Goal: Task Accomplishment & Management: Complete application form

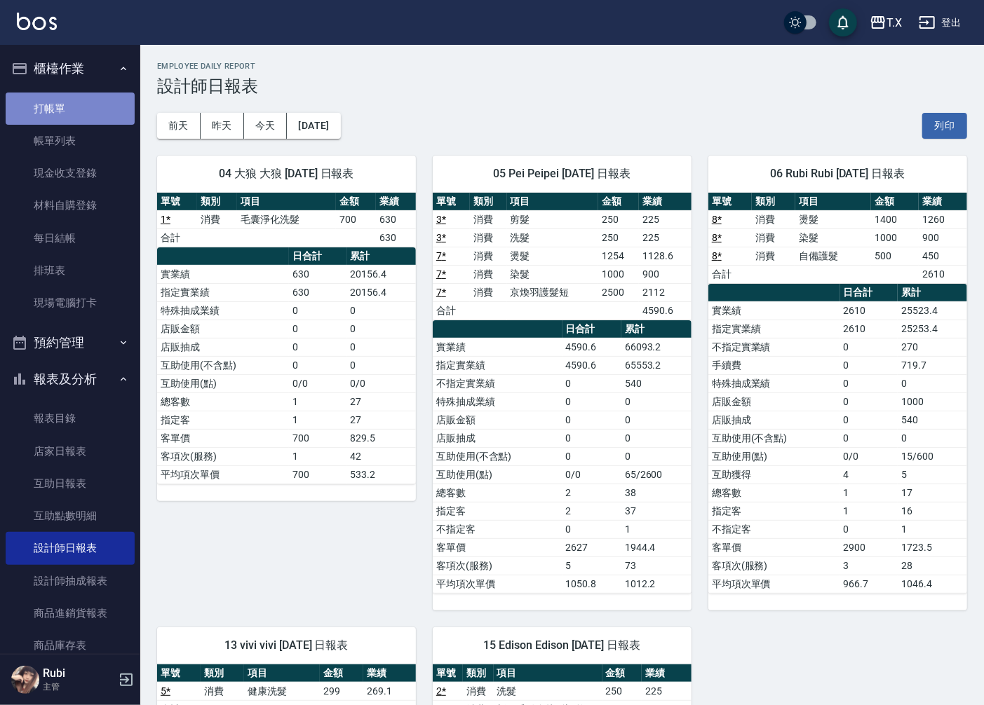
click at [103, 111] on link "打帳單" at bounding box center [70, 109] width 129 height 32
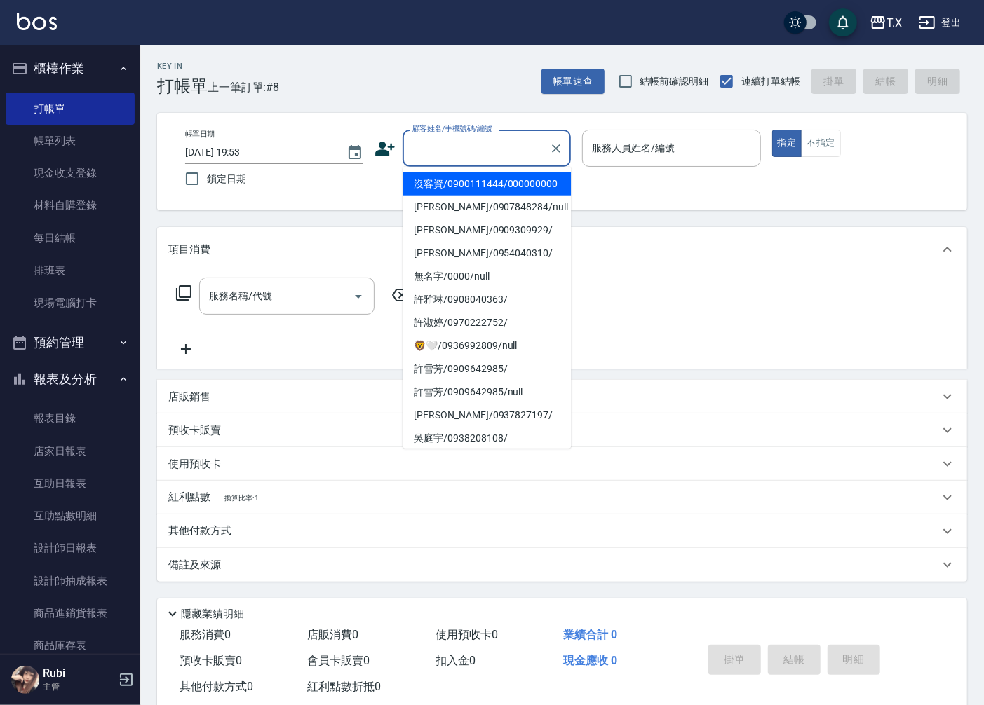
click at [491, 149] on input "顧客姓名/手機號碼/編號" at bounding box center [476, 148] width 135 height 25
click at [489, 186] on li "沒客資/0900111444/000000000" at bounding box center [486, 183] width 168 height 23
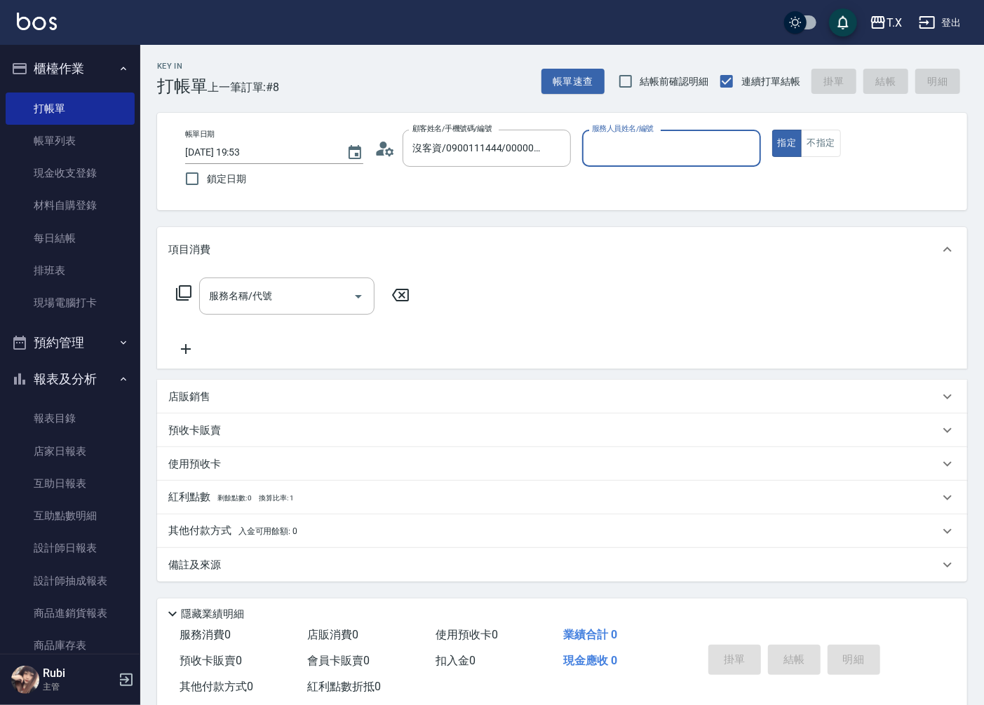
type input "沒客資/0900111444/000000000"
type input "Pei-05"
type button "true"
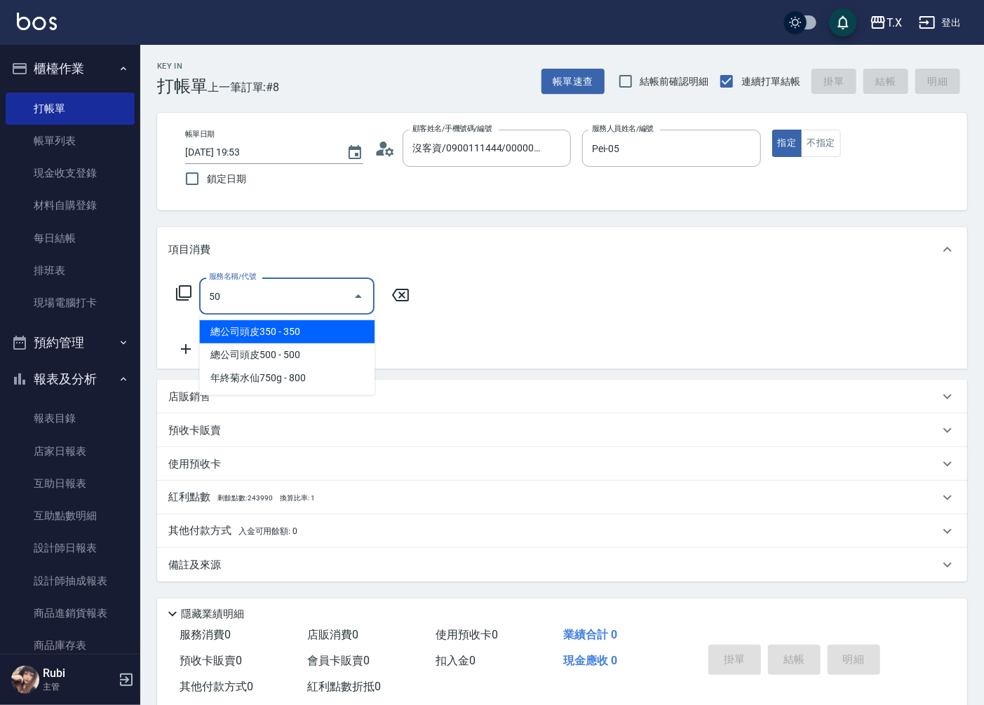
type input "501"
type input "100"
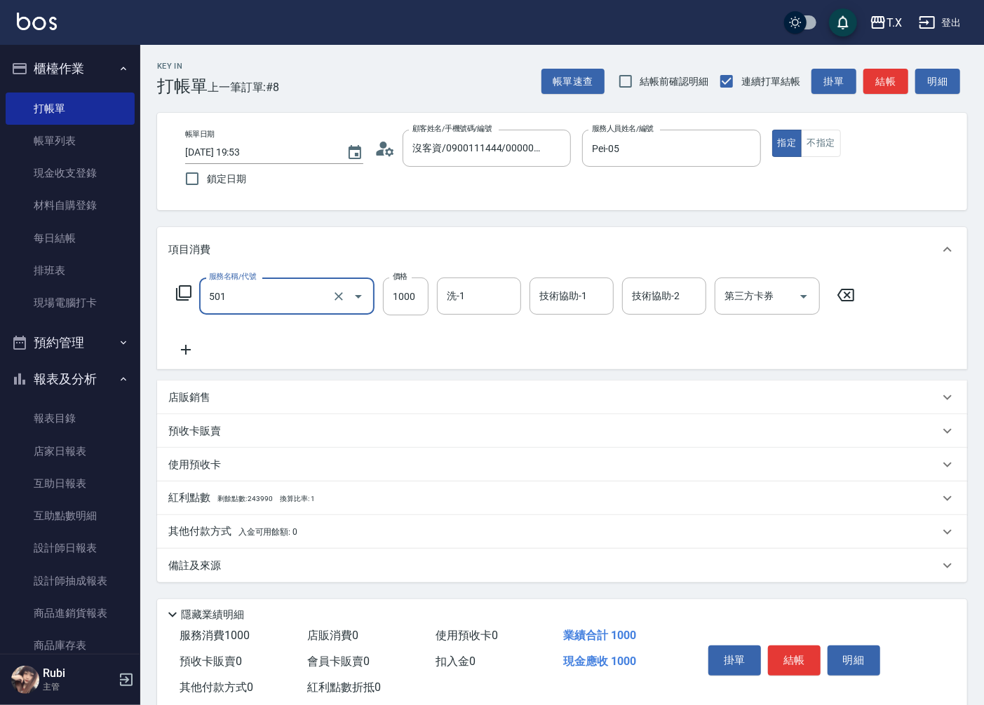
type input "染髮(501)"
type input "0"
type input "150"
type input "1500"
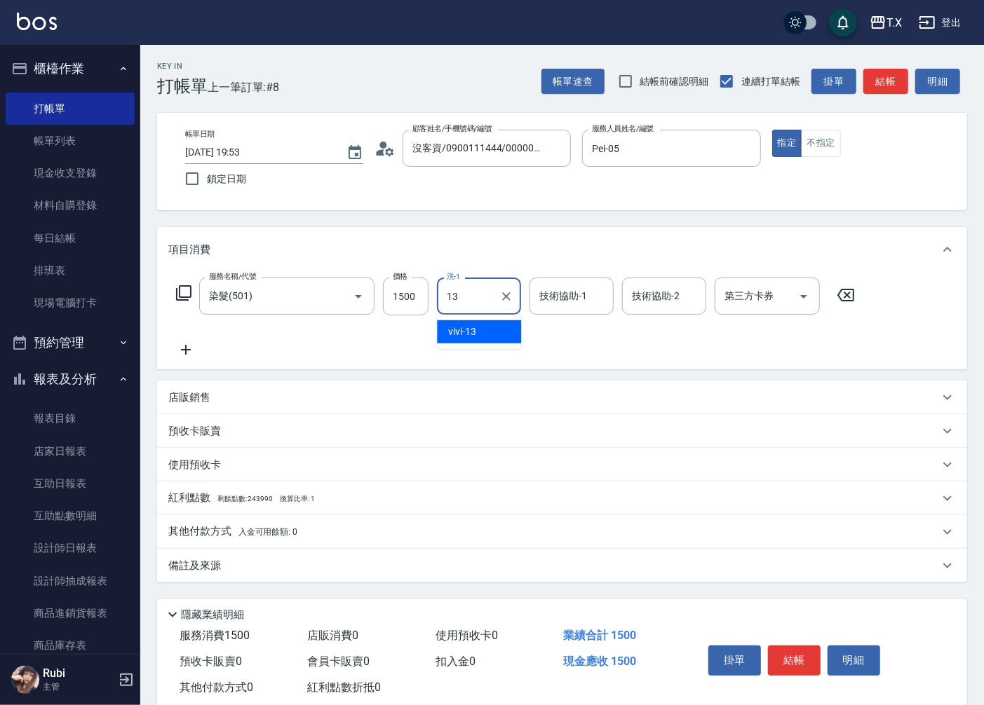
type input "vivi-13"
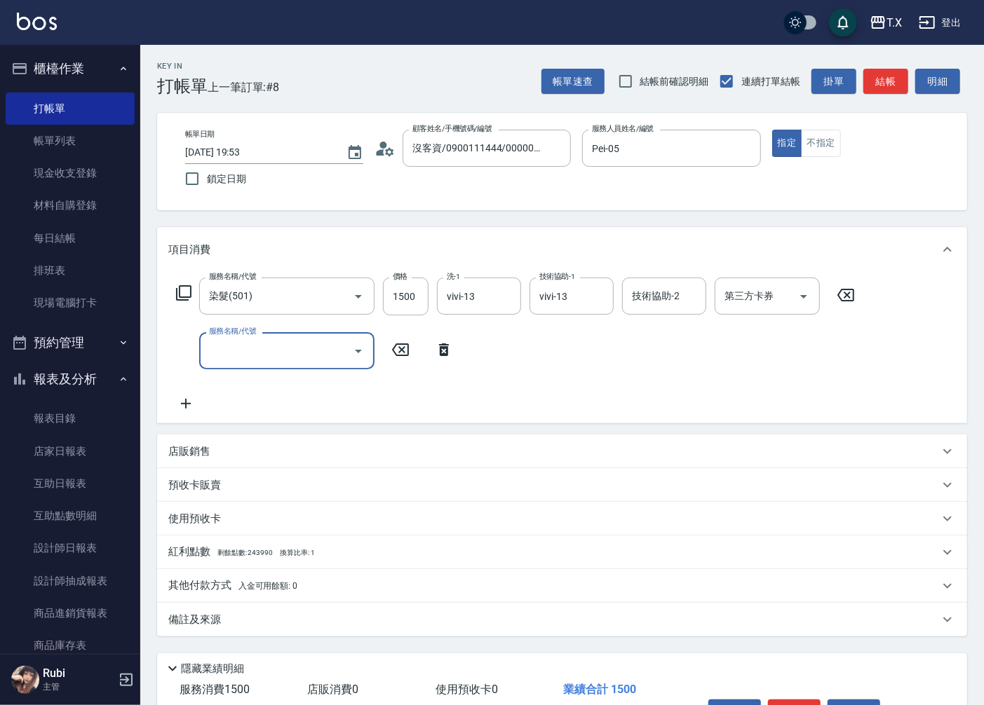
type input "5"
type input "301"
type input "300"
type input "燙髮(301)"
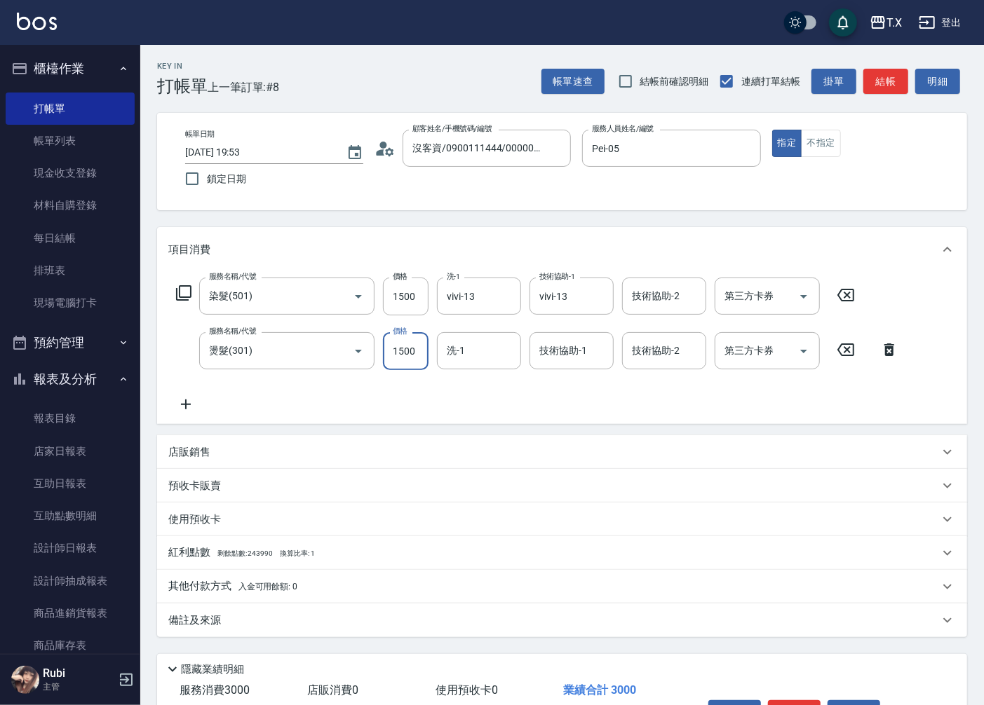
type input "150"
type input "160"
type input "1500"
type input "300"
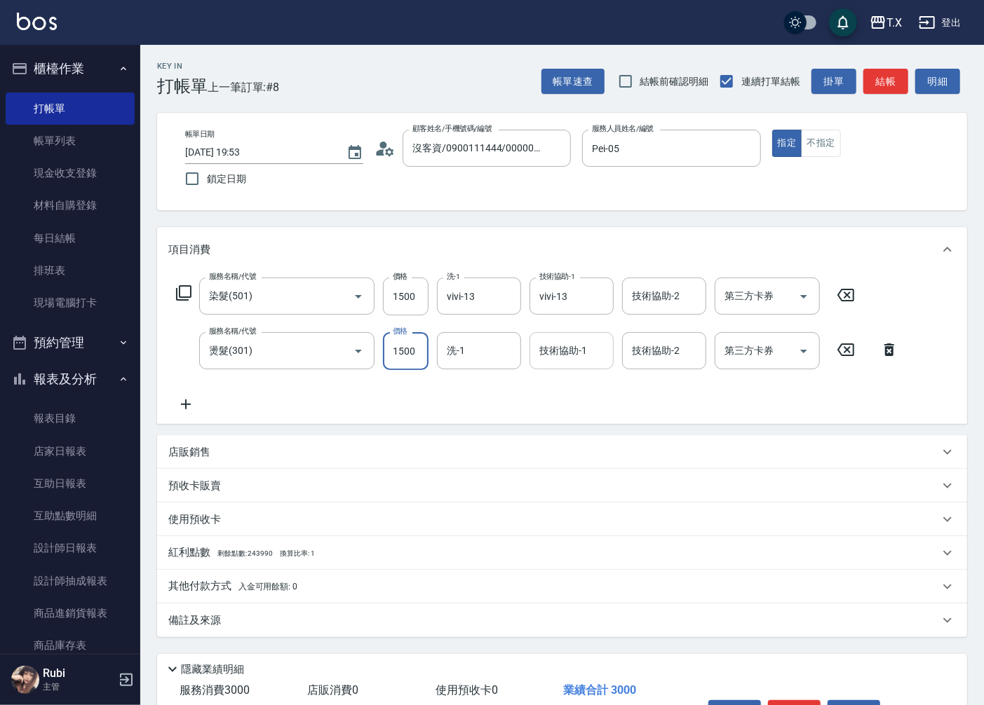
scroll to position [88, 0]
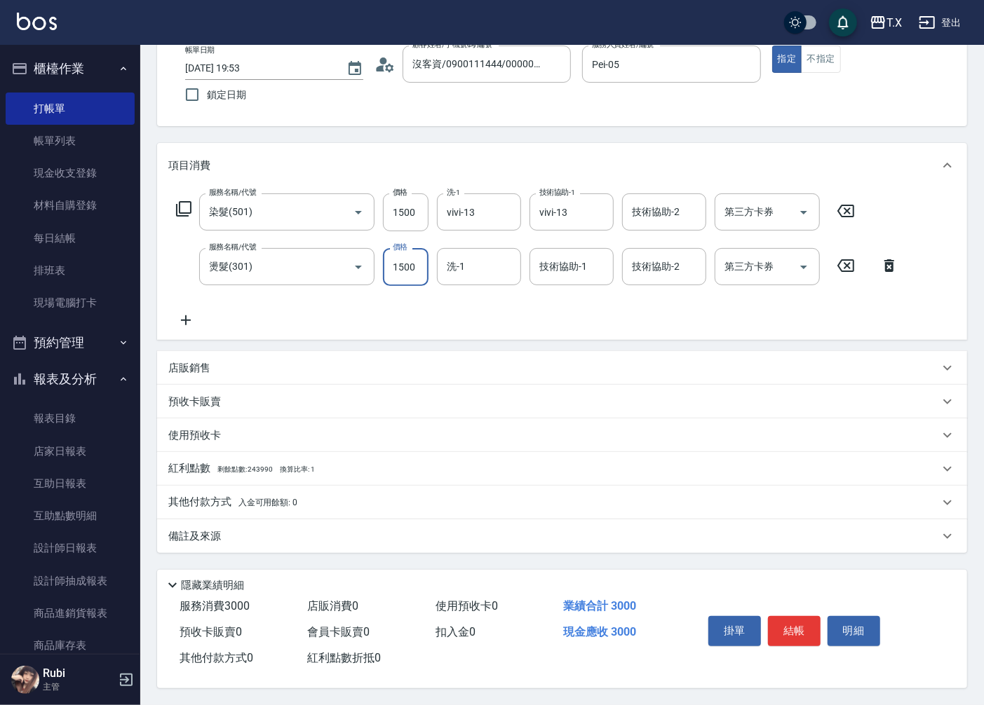
drag, startPoint x: 779, startPoint y: 630, endPoint x: 775, endPoint y: 616, distance: 14.5
click at [777, 630] on button "結帳" at bounding box center [794, 630] width 53 height 29
type input "[DATE] 19:54"
type input "0"
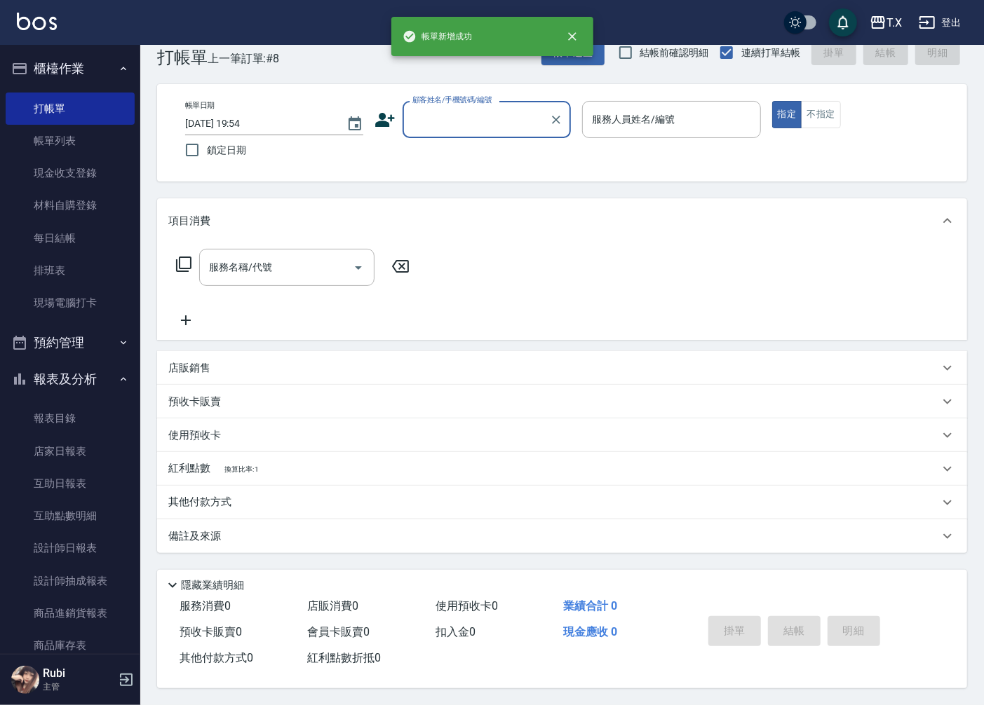
scroll to position [0, 0]
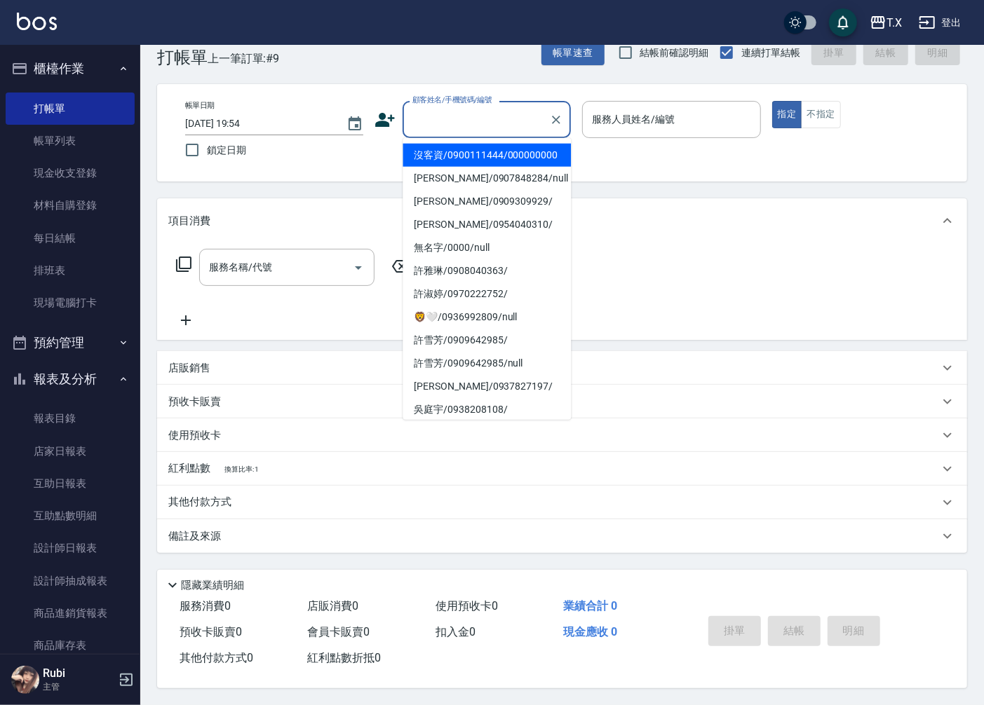
click at [470, 115] on input "顧客姓名/手機號碼/編號" at bounding box center [476, 119] width 135 height 25
click at [446, 160] on li "沒客資/0900111444/000000000" at bounding box center [486, 155] width 168 height 23
type input "沒客資/0900111444/000000000"
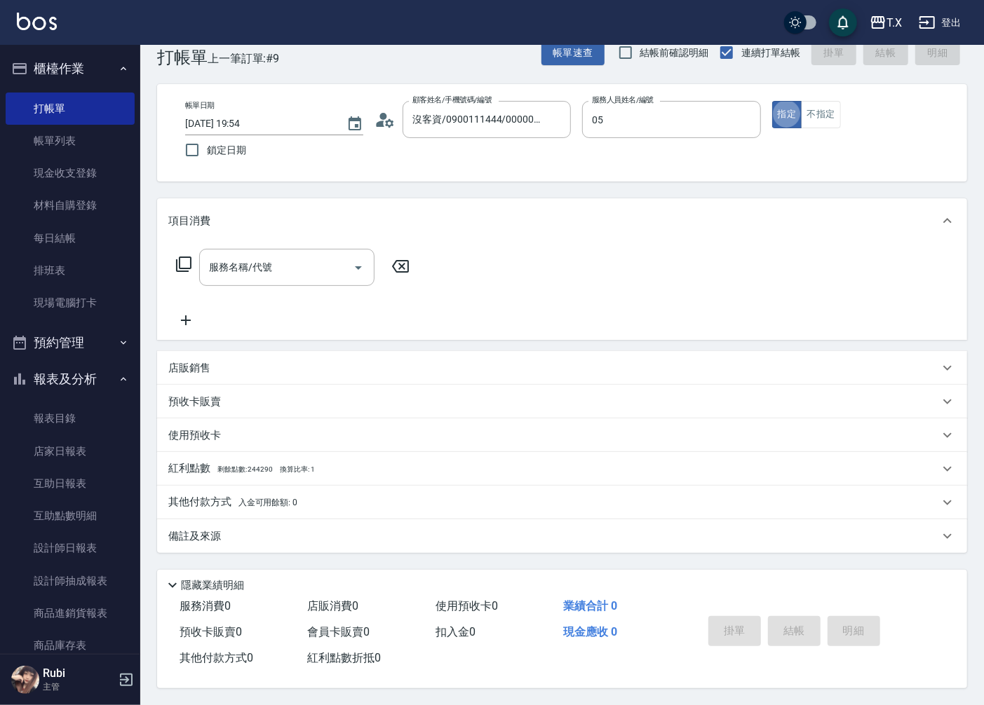
type input "Pei-05"
type input "301"
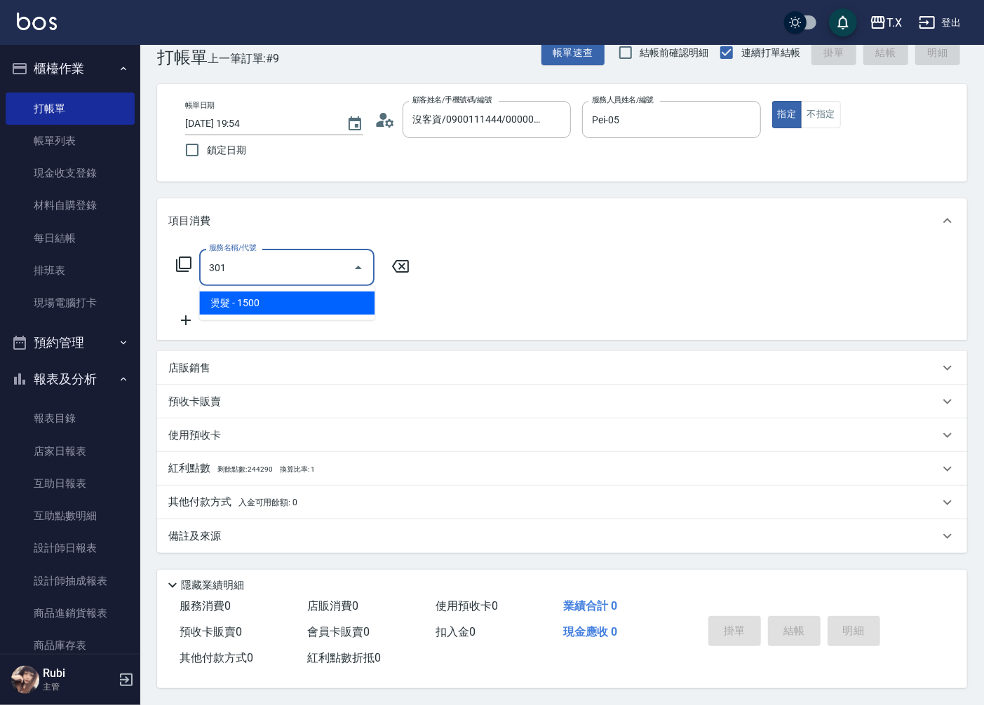
type input "150"
type input "燙髮(301)"
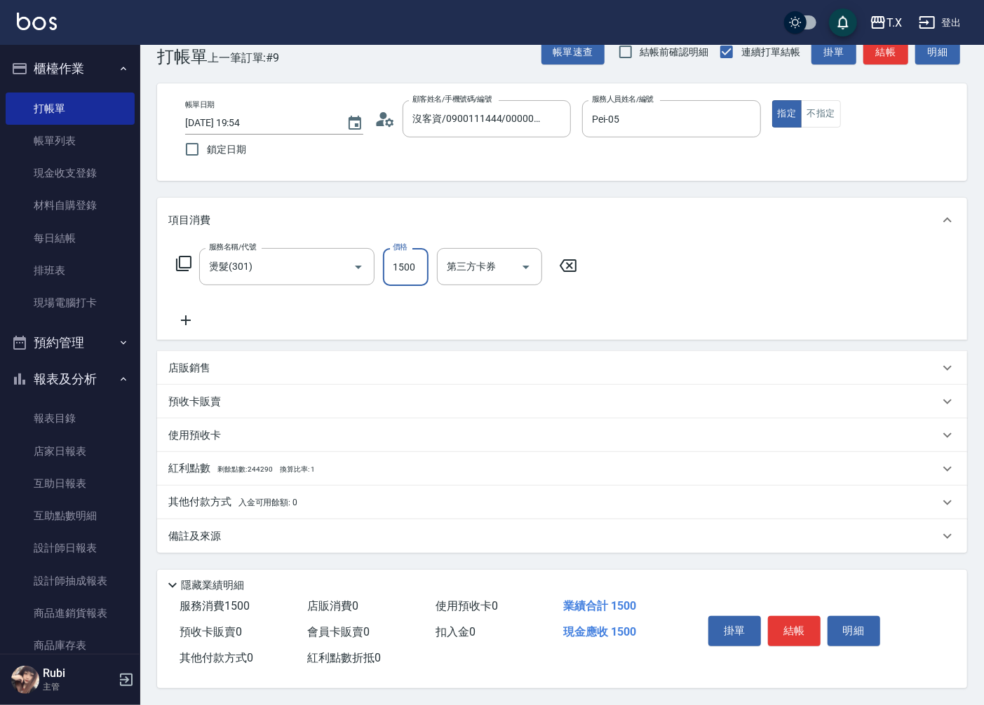
type input "1"
type input "0"
type input "18"
type input "10"
type input "180"
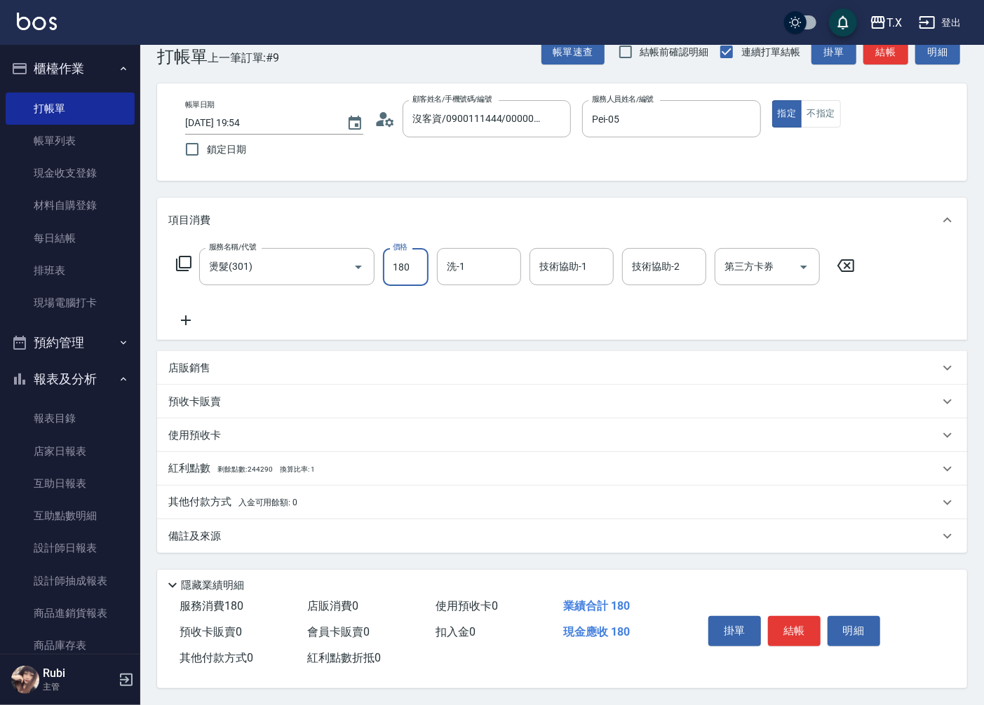
type input "180"
type input "1800"
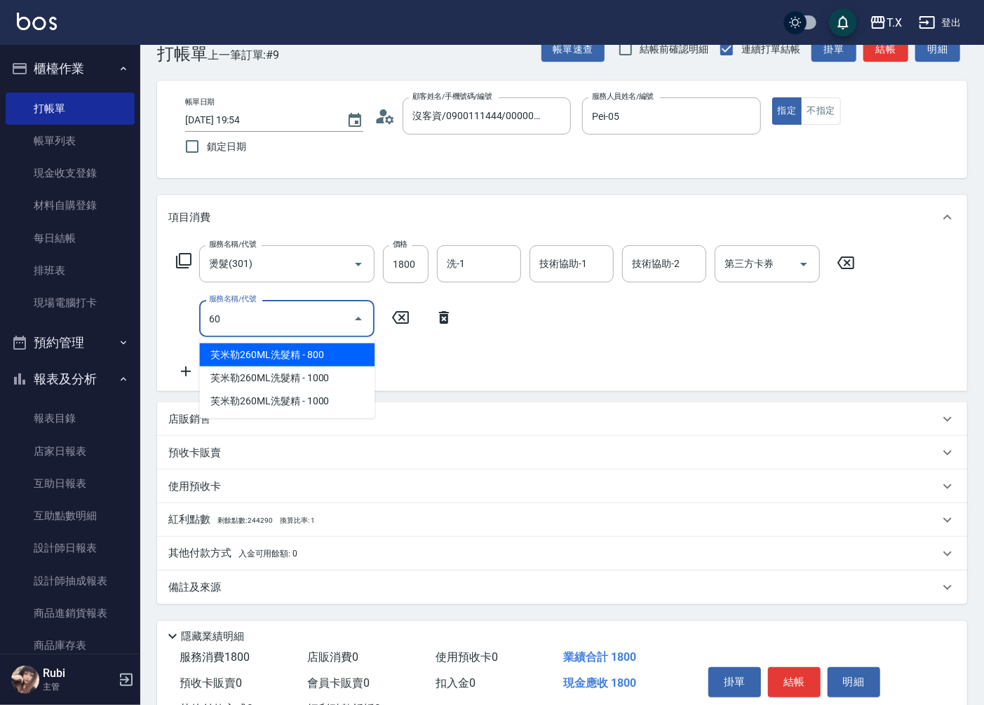
type input "608"
type input "250"
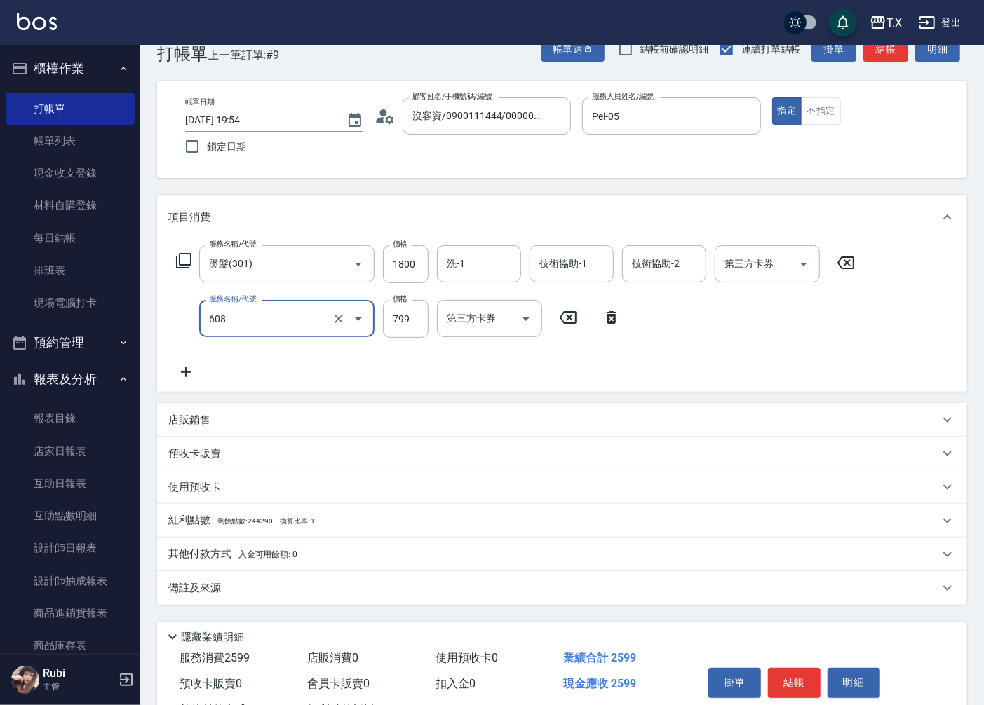
type input "自購二段(608)"
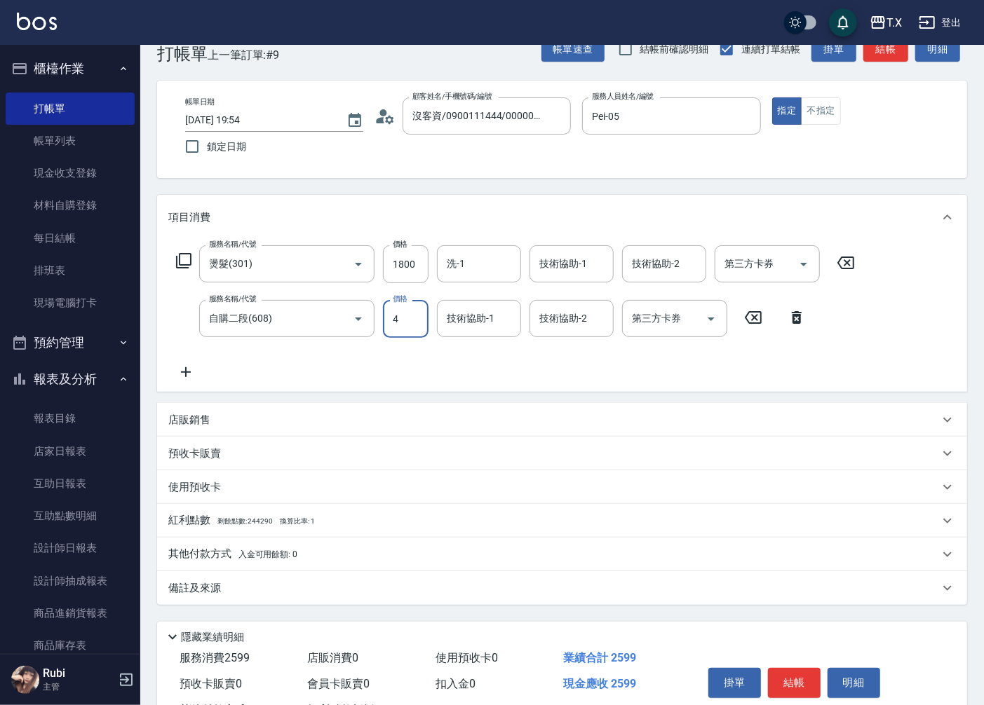
type input "41"
type input "180"
type input "100"
type input "190"
type input "1000"
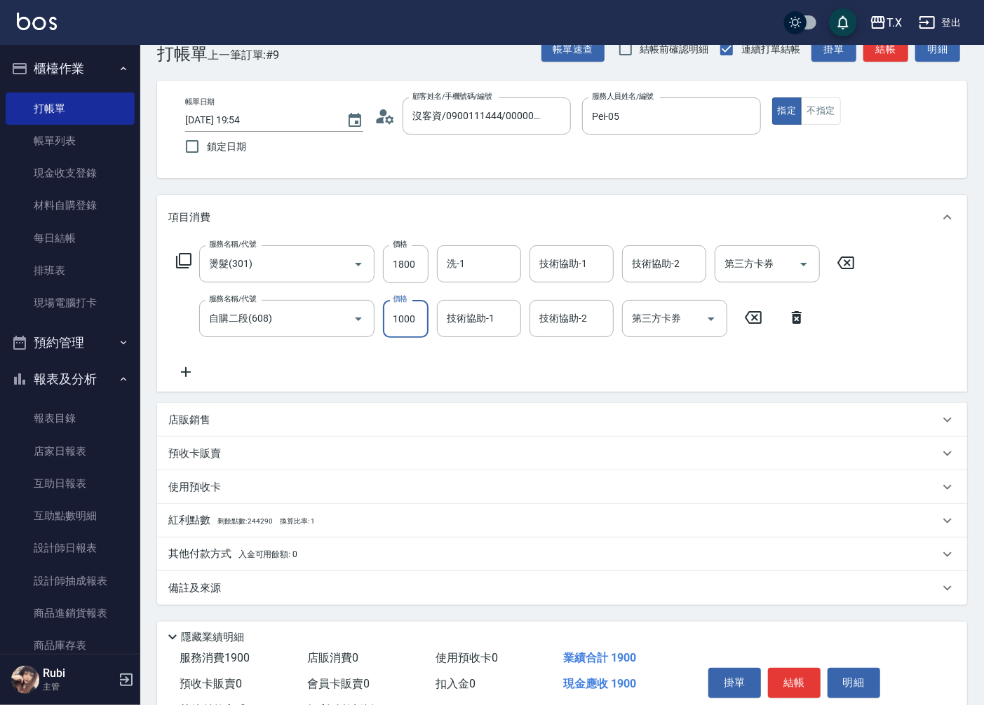
type input "280"
type input "1000"
click at [868, 49] on button "結帳" at bounding box center [885, 49] width 45 height 26
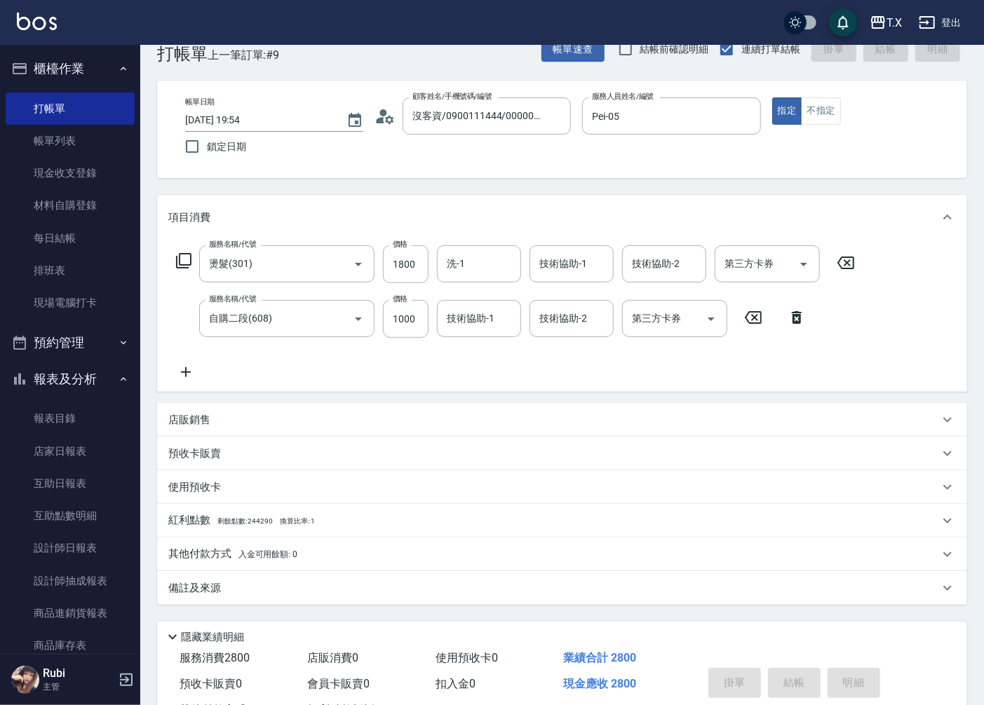
type input "[DATE] 20:05"
type input "0"
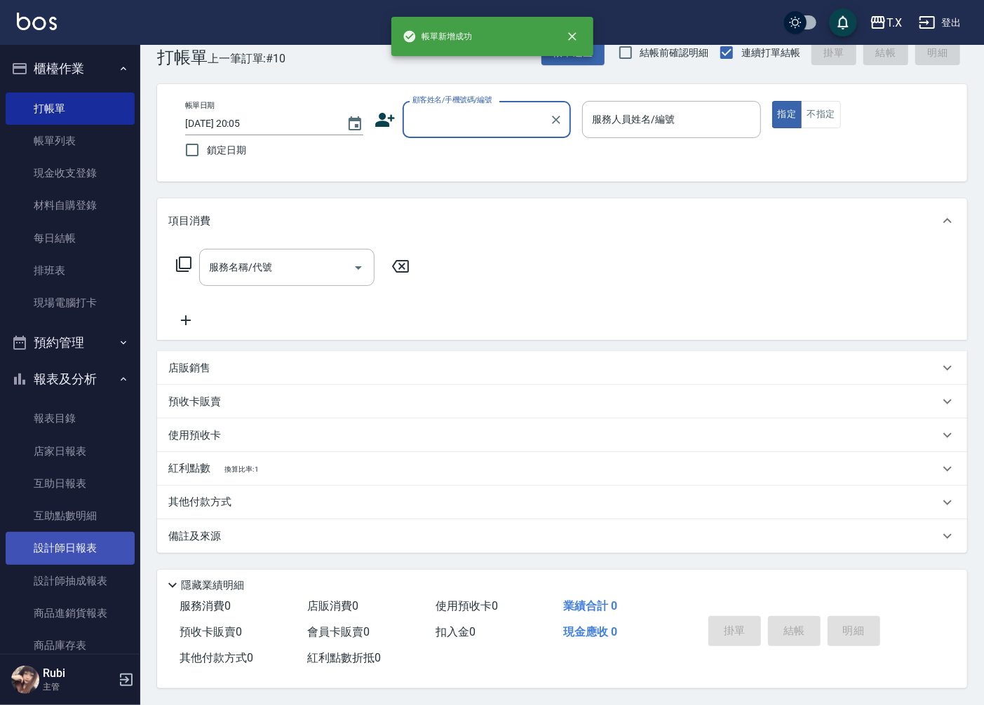
click at [52, 551] on link "設計師日報表" at bounding box center [70, 548] width 129 height 32
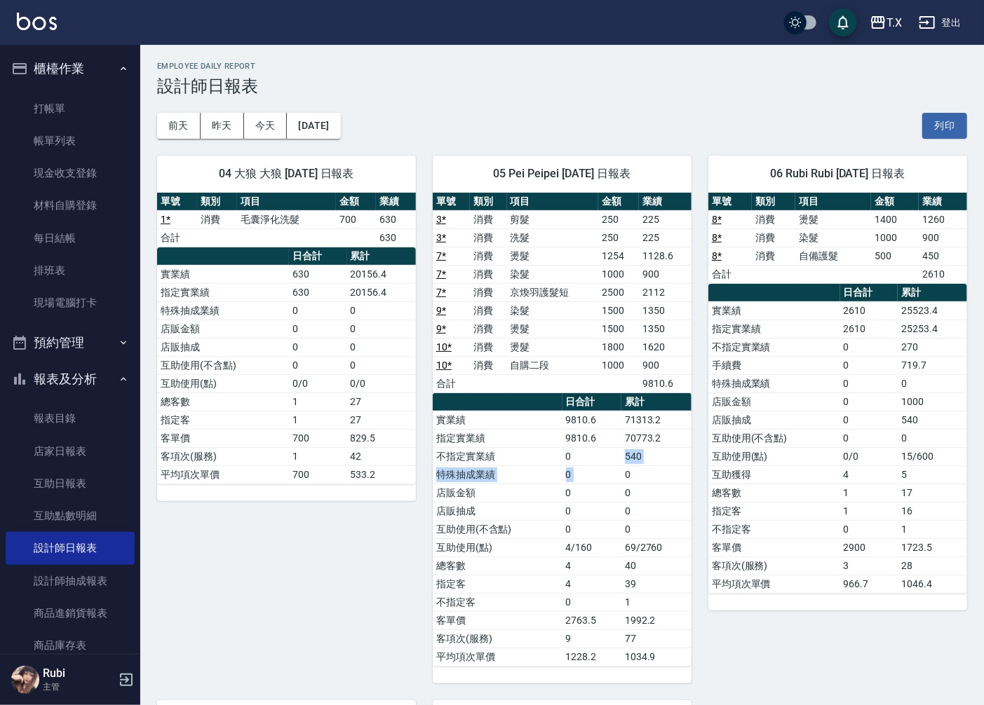
drag, startPoint x: 625, startPoint y: 475, endPoint x: 615, endPoint y: 444, distance: 32.4
click at [616, 447] on tbody "實業績 9810.6 71313.2 指定實業績 9810.6 70773.2 不指定實業績 0 540 特殊抽成業績 0 0 店販金額 0 0 店販抽成 0…" at bounding box center [562, 538] width 259 height 255
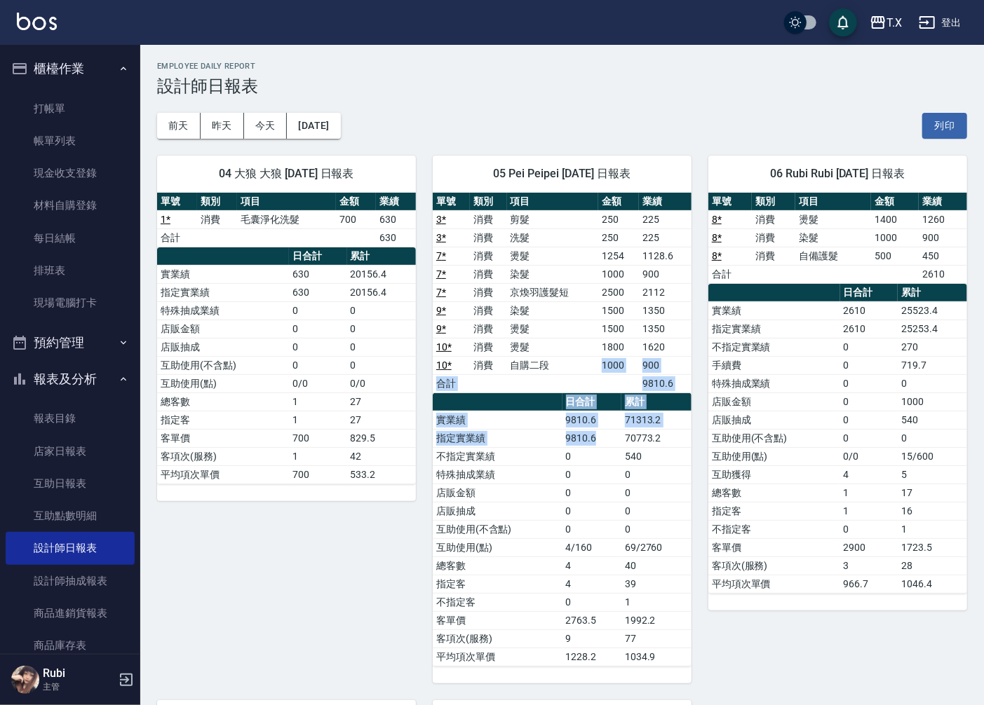
drag, startPoint x: 586, startPoint y: 360, endPoint x: 635, endPoint y: 489, distance: 138.0
click at [615, 444] on div "單號 類別 項目 金額 業績 3 * 消費 剪髮 250 225 3 * 消費 洗髮 250 225 7 * 消費 燙髮 1254 1128.6 7 * 消費…" at bounding box center [562, 430] width 259 height 474
drag, startPoint x: 636, startPoint y: 510, endPoint x: 629, endPoint y: 482, distance: 28.9
click at [632, 501] on tbody "實業績 9810.6 71313.2 指定實業績 9810.6 70773.2 不指定實業績 0 540 特殊抽成業績 0 0 店販金額 0 0 店販抽成 0…" at bounding box center [562, 538] width 259 height 255
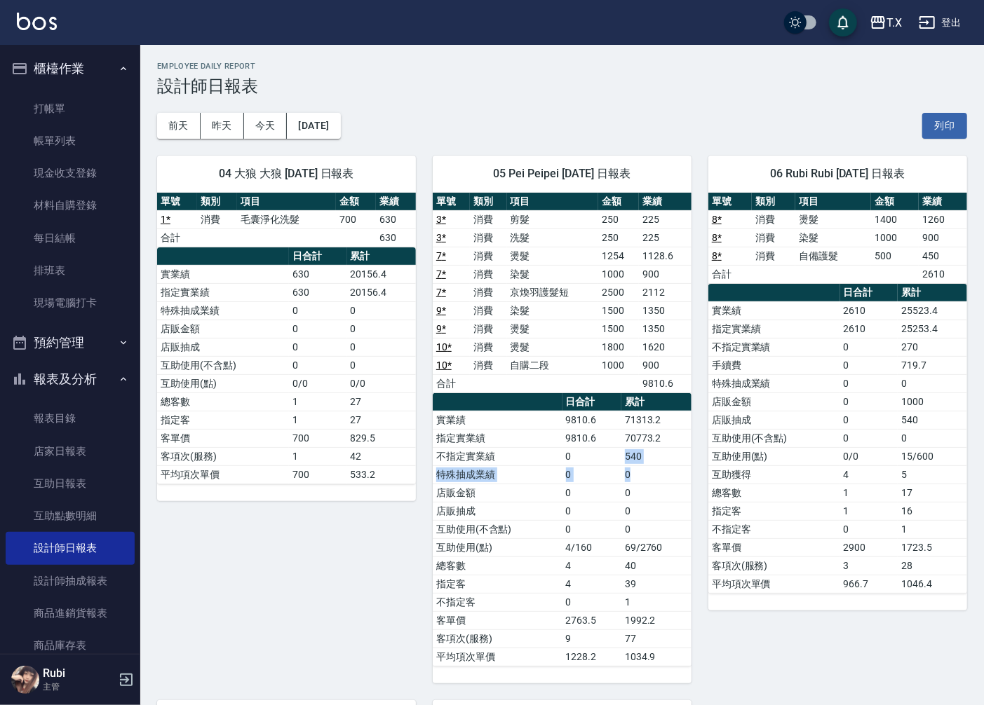
drag, startPoint x: 629, startPoint y: 482, endPoint x: 605, endPoint y: 430, distance: 57.1
click at [606, 433] on tbody "實業績 9810.6 71313.2 指定實業績 9810.6 70773.2 不指定實業績 0 540 特殊抽成業績 0 0 店販金額 0 0 店販抽成 0…" at bounding box center [562, 538] width 259 height 255
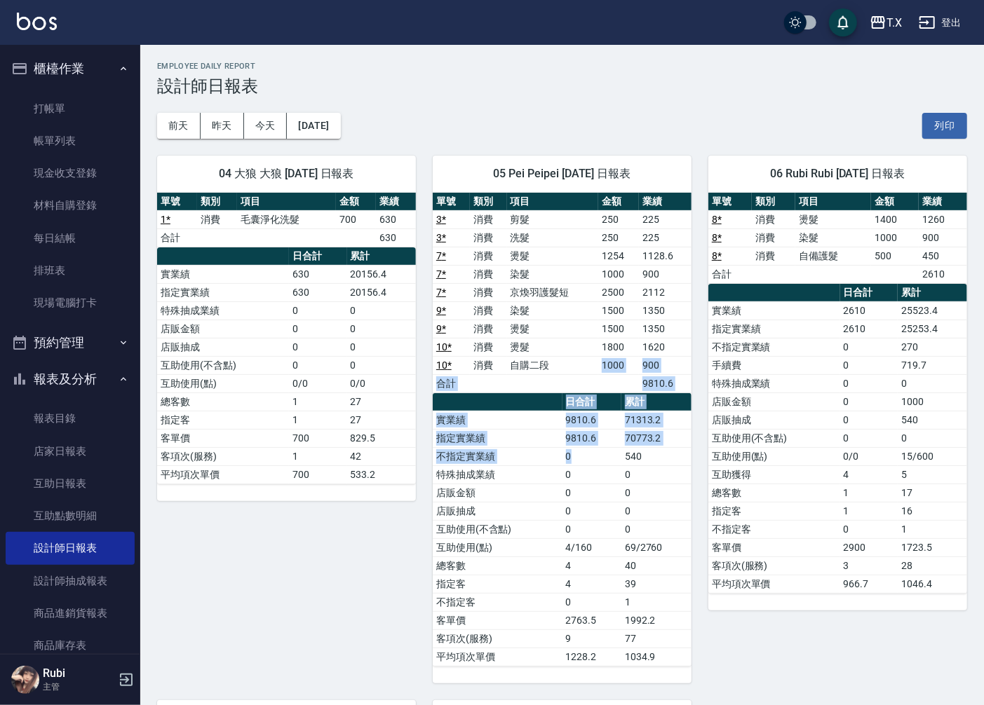
drag, startPoint x: 594, startPoint y: 373, endPoint x: 607, endPoint y: 463, distance: 90.7
click at [607, 461] on div "單號 類別 項目 金額 業績 3 * 消費 剪髮 250 225 3 * 消費 洗髮 250 225 7 * 消費 燙髮 1254 1128.6 7 * 消費…" at bounding box center [562, 430] width 259 height 474
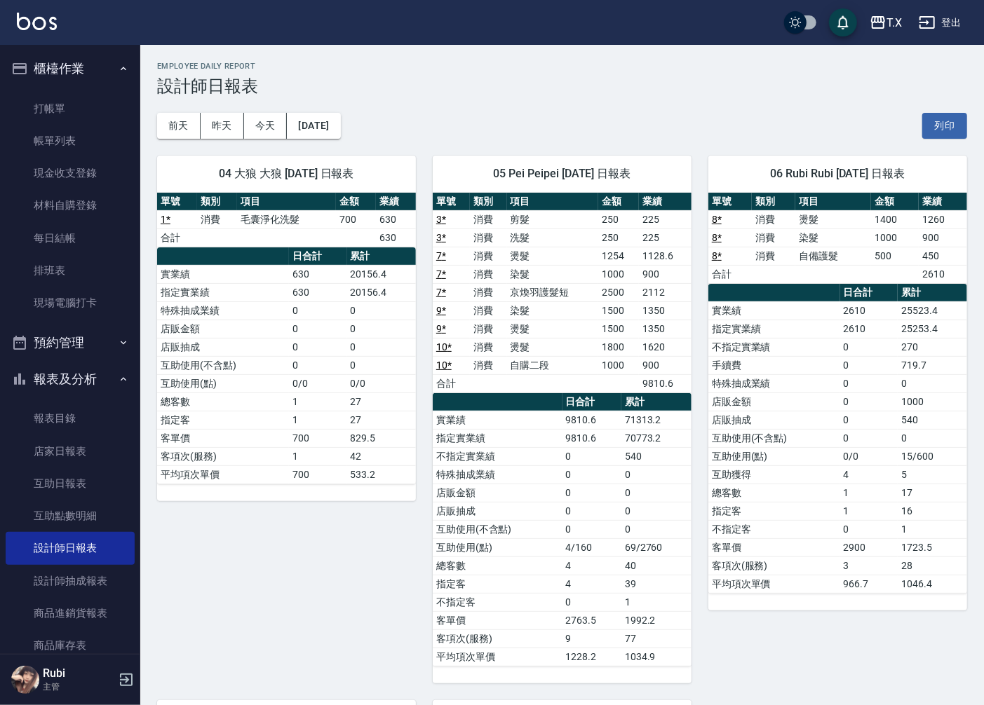
click at [609, 468] on td "0" at bounding box center [591, 475] width 59 height 18
click at [97, 456] on link "店家日報表" at bounding box center [70, 451] width 129 height 32
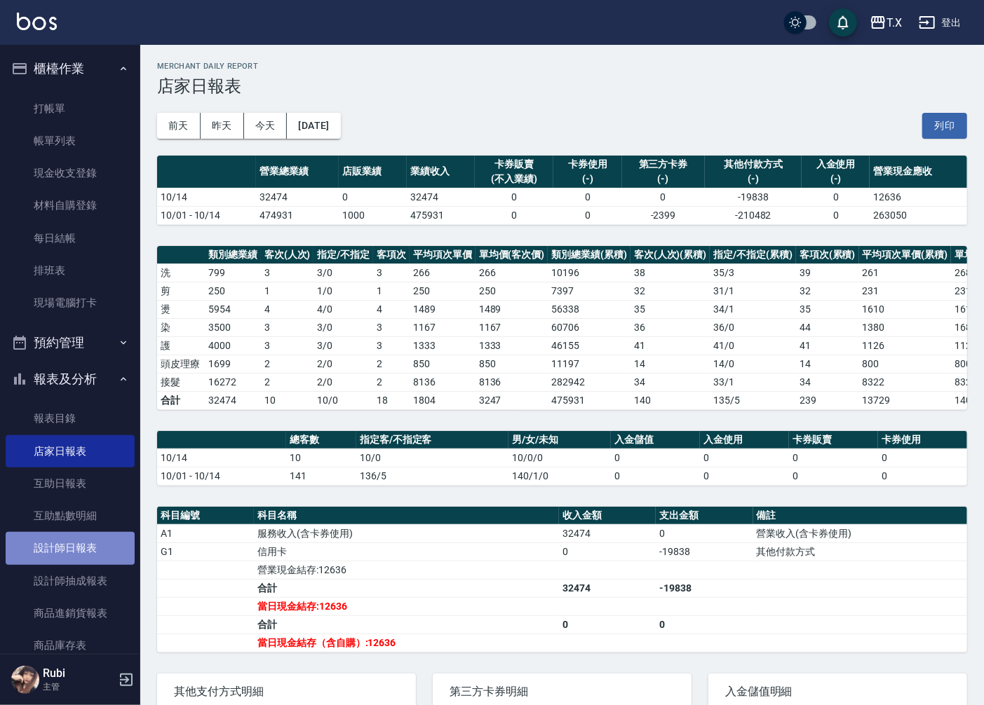
click at [86, 540] on link "設計師日報表" at bounding box center [70, 548] width 129 height 32
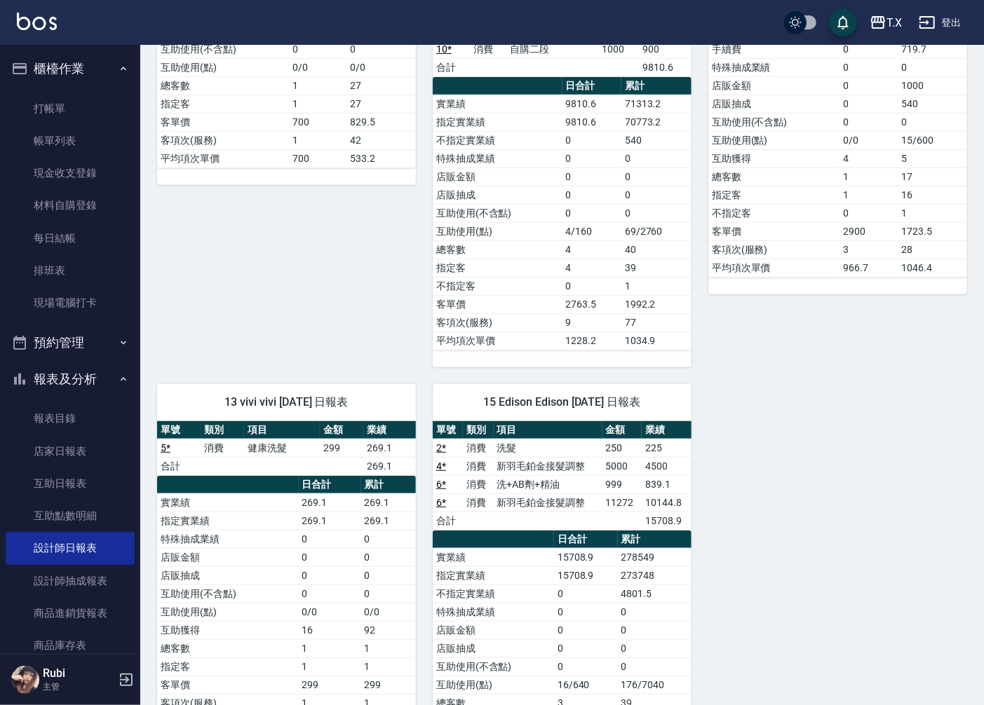
scroll to position [389, 0]
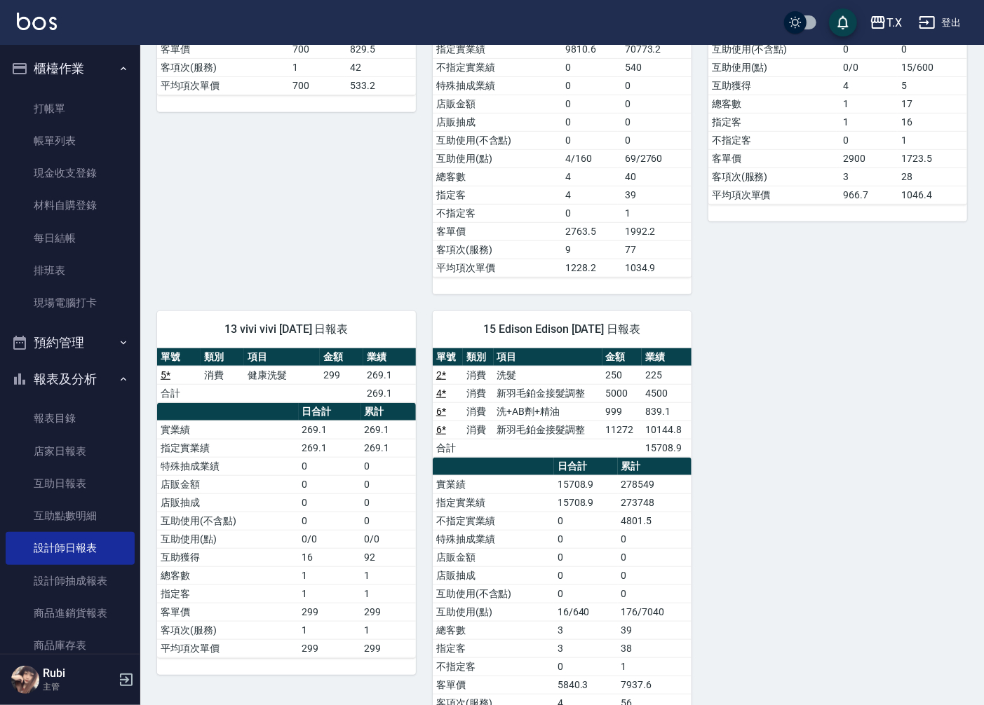
drag, startPoint x: 709, startPoint y: 437, endPoint x: 700, endPoint y: 446, distance: 12.9
click at [704, 445] on div "04 大狼 大狼 [DATE] 日報表 單號 類別 項目 金額 業績 1 * 消費 毛囊淨化洗髮 700 630 合計 630 日合計 累計 實業績 630 …" at bounding box center [553, 249] width 827 height 998
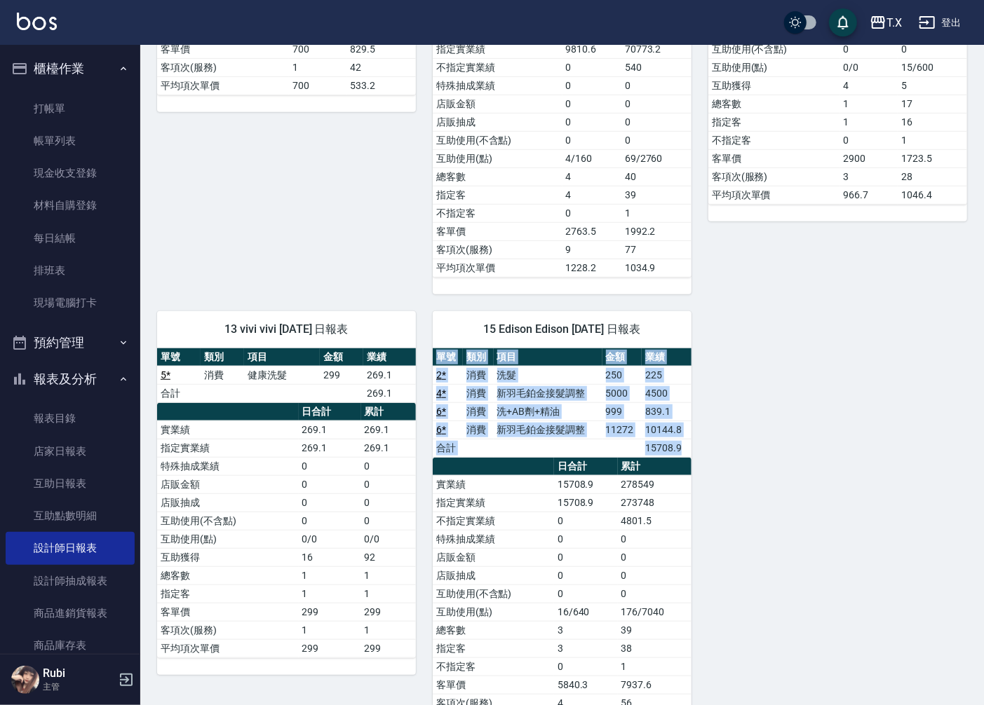
click at [663, 439] on div "04 大狼 大狼 [DATE] 日報表 單號 類別 項目 金額 業績 1 * 消費 毛囊淨化洗髮 700 630 合計 630 日合計 累計 實業績 630 …" at bounding box center [553, 249] width 827 height 998
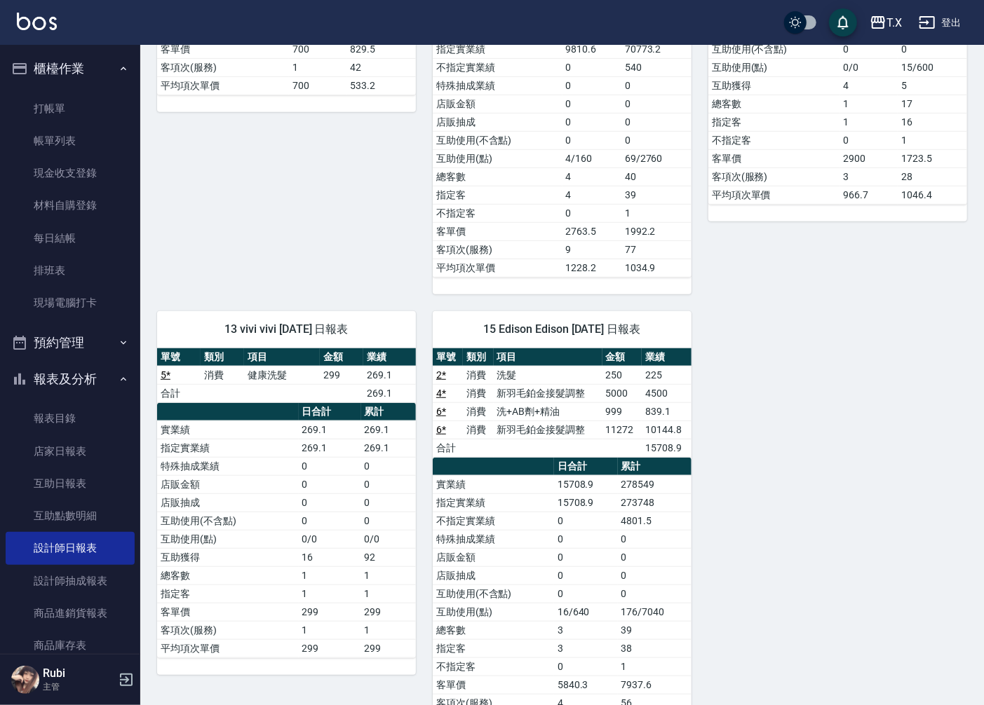
drag, startPoint x: 639, startPoint y: 437, endPoint x: 617, endPoint y: 437, distance: 21.7
click at [620, 433] on td "11272" at bounding box center [622, 430] width 40 height 18
click at [390, 464] on div "04 大狼 大狼 [DATE] 日報表 單號 類別 項目 金額 業績 1 * 消費 毛囊淨化洗髮 700 630 合計 630 日合計 累計 實業績 630 …" at bounding box center [553, 249] width 827 height 998
click at [365, 467] on td "0" at bounding box center [388, 466] width 55 height 18
click at [386, 446] on td "269.1" at bounding box center [388, 448] width 55 height 18
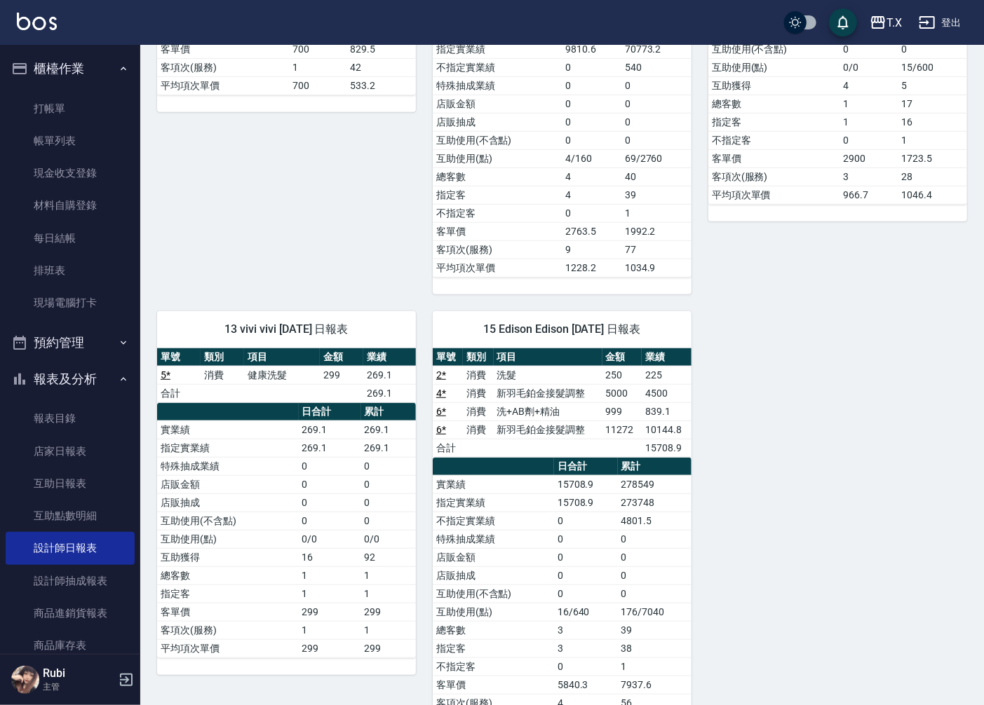
click at [386, 446] on td "269.1" at bounding box center [388, 448] width 55 height 18
click at [383, 444] on td "269.1" at bounding box center [388, 448] width 55 height 18
click at [394, 296] on div "13 vivi vivi [DATE] 日報表 單號 類別 項目 金額 業績 5 * 消費 健康洗髮 299 269.1 合計 269.1 日合計 累計 實業…" at bounding box center [278, 521] width 276 height 454
